Goal: Information Seeking & Learning: Learn about a topic

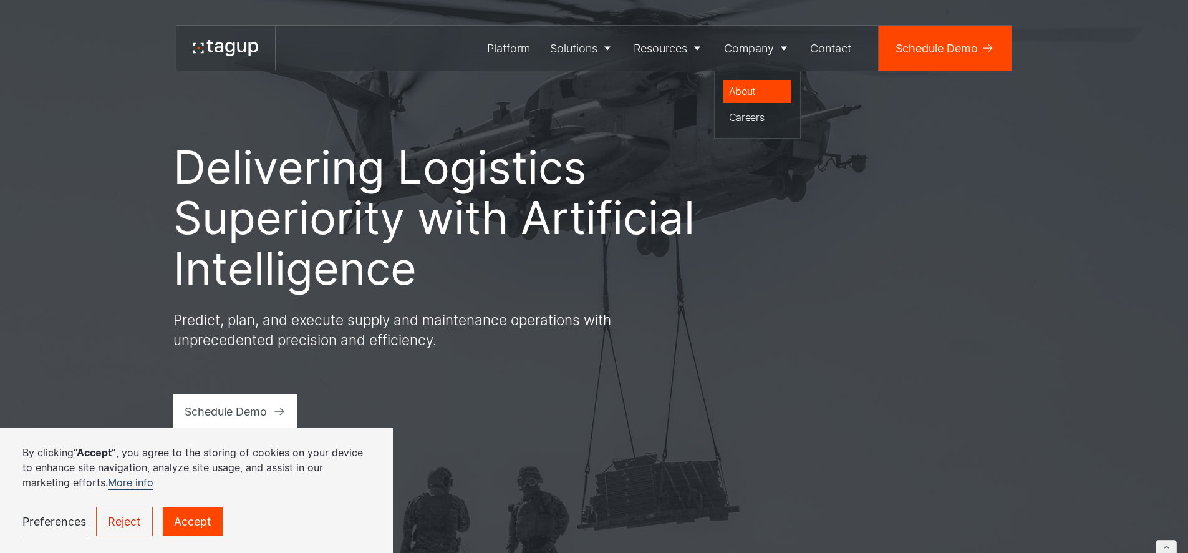
click at [735, 87] on div "About" at bounding box center [757, 91] width 57 height 15
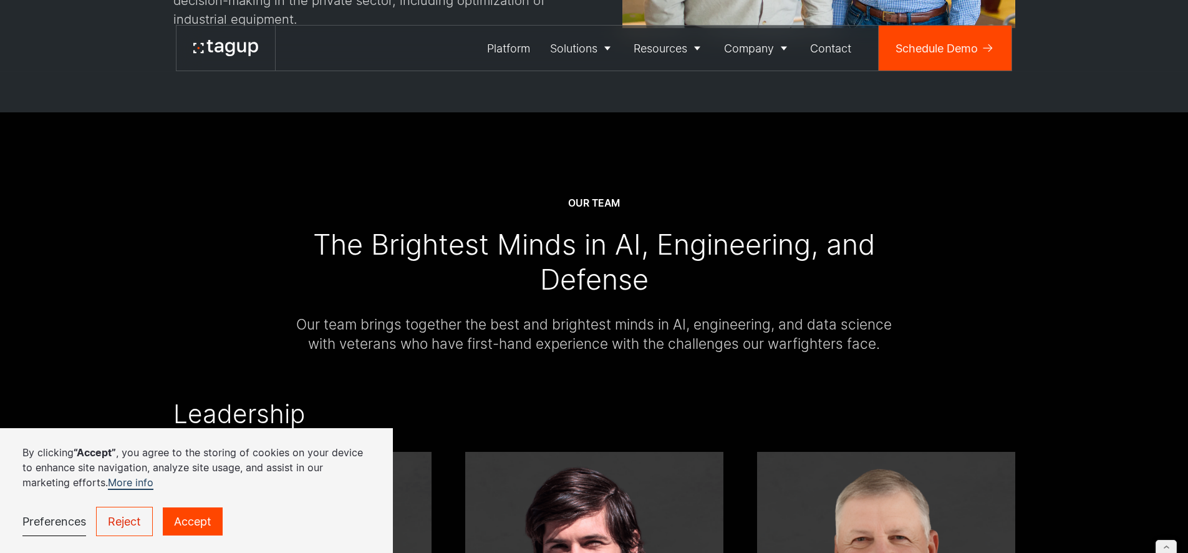
scroll to position [2028, 0]
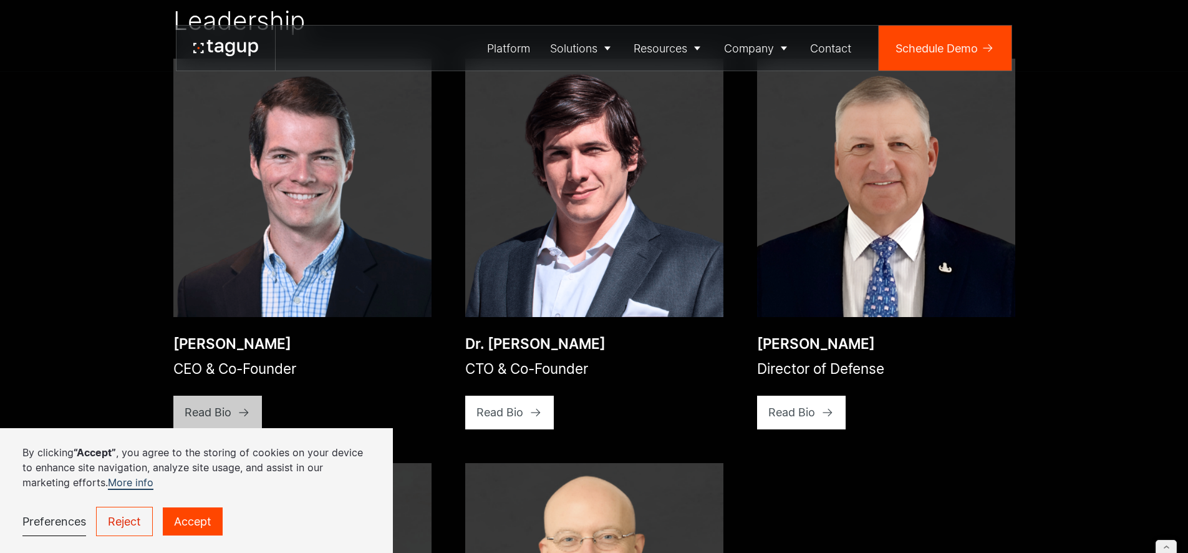
click at [234, 395] on link "Read Bio" at bounding box center [217, 412] width 89 height 34
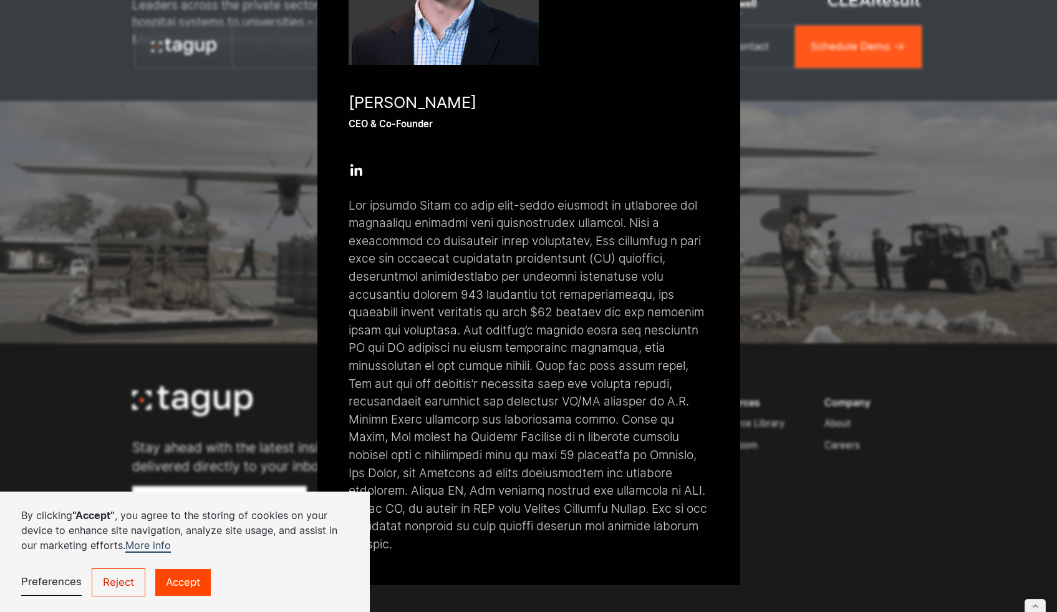
scroll to position [3703, 0]
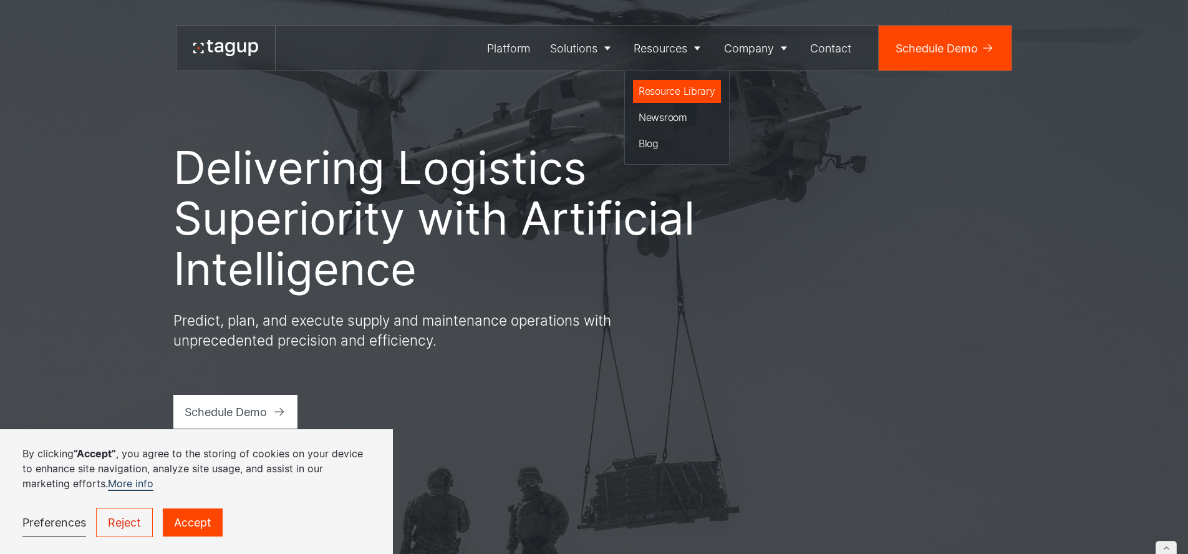
click at [679, 90] on div "Resource Library" at bounding box center [677, 91] width 77 height 15
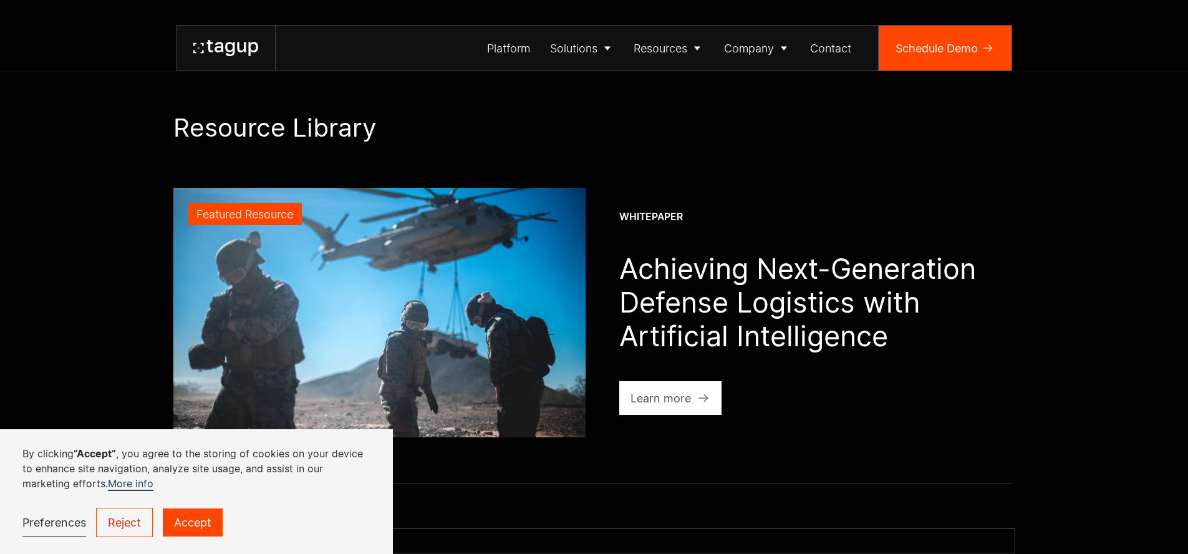
scroll to position [456, 0]
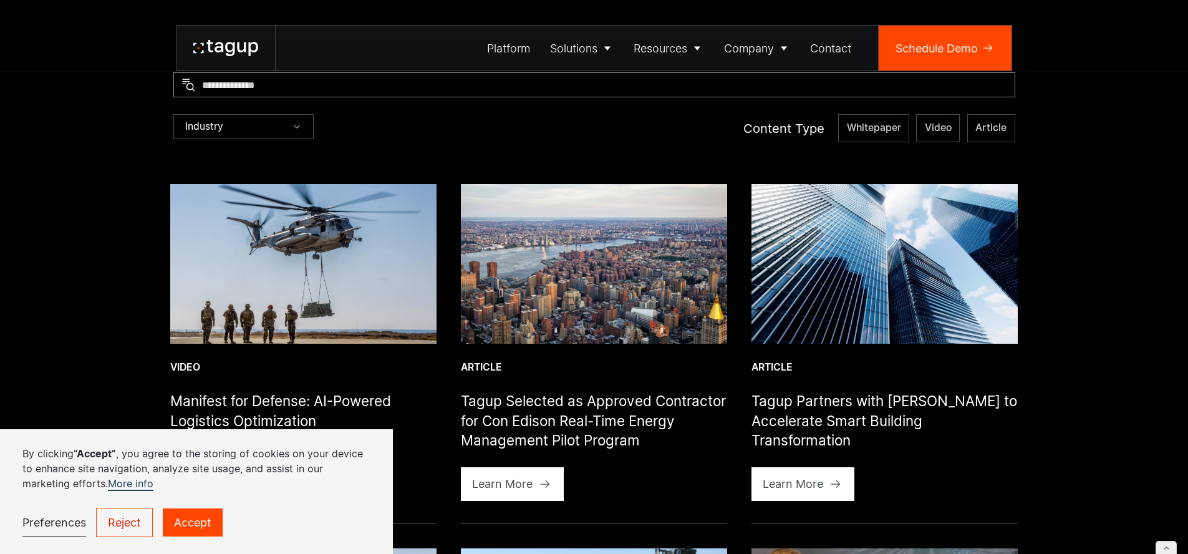
click at [366, 89] on input "Resources" at bounding box center [594, 84] width 842 height 25
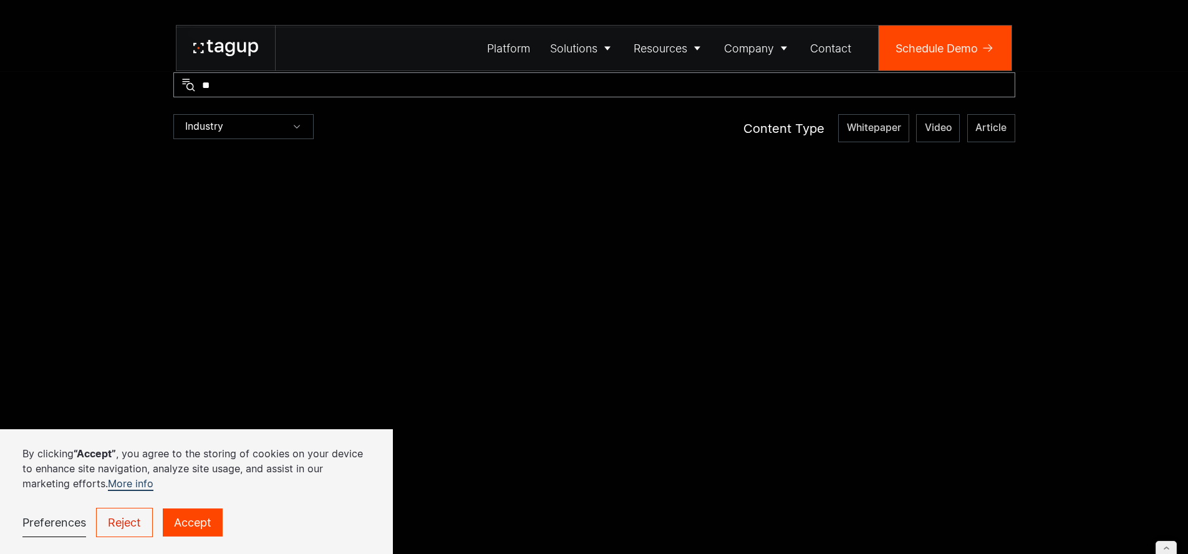
scroll to position [483, 0]
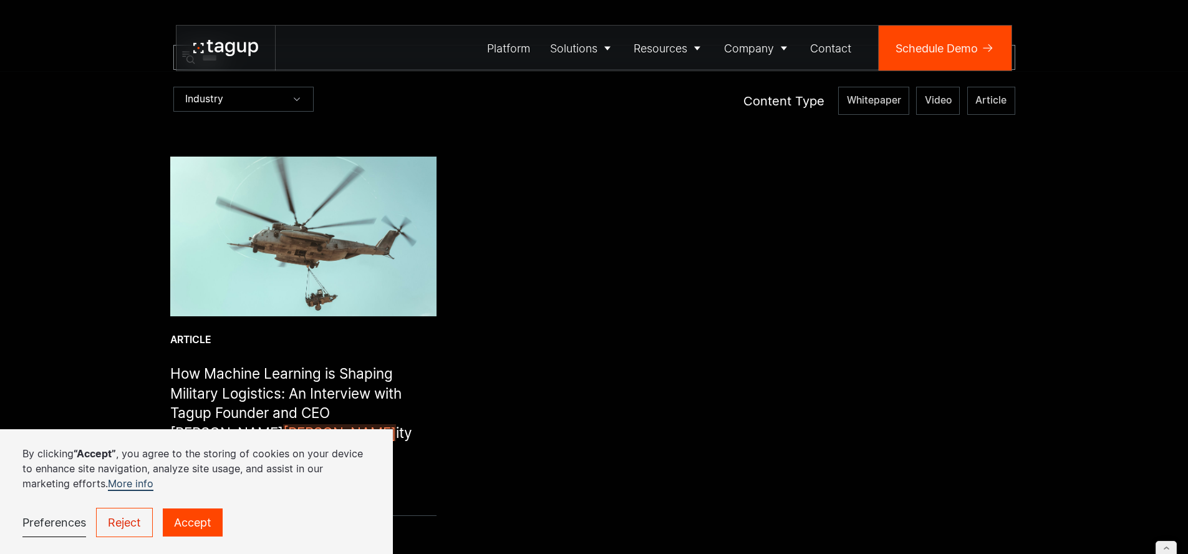
type input "****"
click at [274, 244] on img at bounding box center [303, 237] width 266 height 160
